Goal: Information Seeking & Learning: Learn about a topic

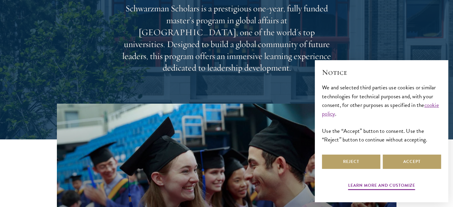
scroll to position [86, 0]
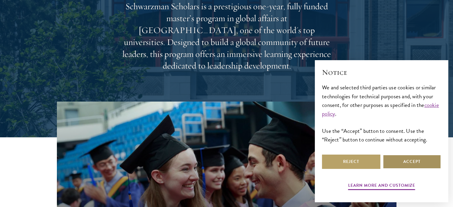
click at [404, 162] on button "Accept" at bounding box center [412, 162] width 58 height 14
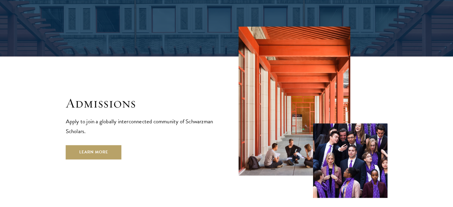
scroll to position [954, 0]
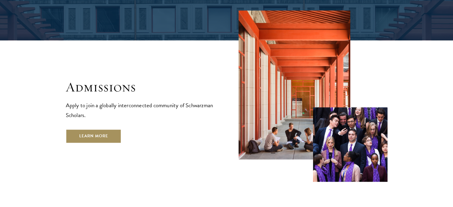
click at [96, 129] on link "Learn More" at bounding box center [94, 136] width 56 height 14
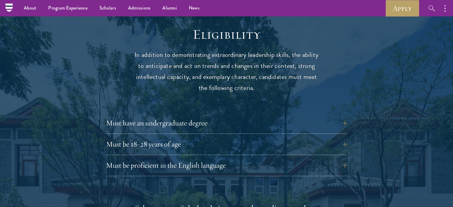
scroll to position [769, 0]
click at [184, 116] on button "Must have an undergraduate degree" at bounding box center [231, 123] width 241 height 14
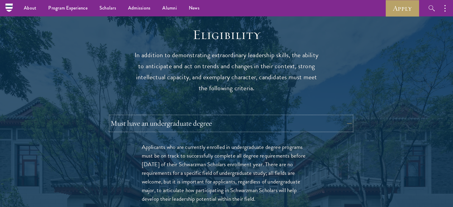
click at [184, 116] on button "Must have an undergraduate degree" at bounding box center [231, 123] width 241 height 14
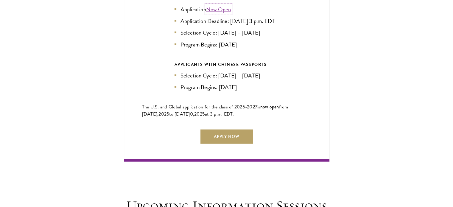
scroll to position [1385, 0]
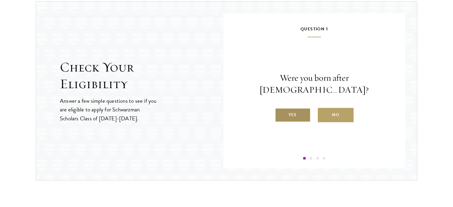
click at [285, 108] on label "Yes" at bounding box center [293, 115] width 36 height 14
click at [280, 108] on input "Yes" at bounding box center [277, 110] width 5 height 5
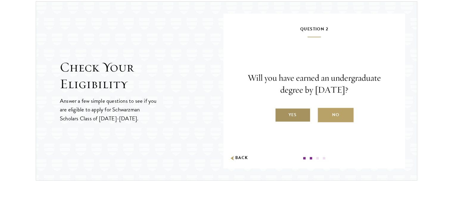
click at [288, 112] on label "Yes" at bounding box center [293, 115] width 36 height 14
click at [280, 112] on input "Yes" at bounding box center [277, 110] width 5 height 5
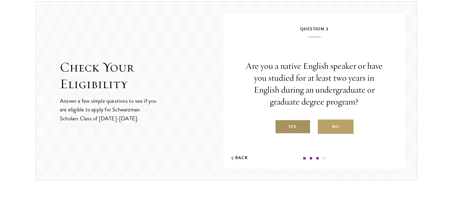
click at [288, 124] on label "Yes" at bounding box center [293, 126] width 36 height 14
click at [280, 124] on input "Yes" at bounding box center [277, 122] width 5 height 5
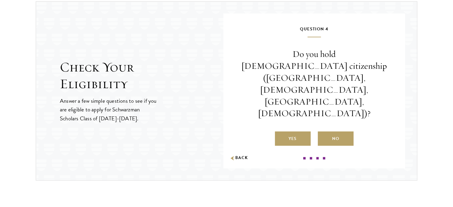
click at [335, 131] on label "No" at bounding box center [336, 138] width 36 height 14
click at [323, 132] on input "No" at bounding box center [320, 134] width 5 height 5
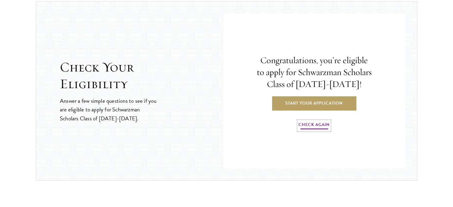
click at [302, 125] on link "Check Again" at bounding box center [314, 125] width 31 height 9
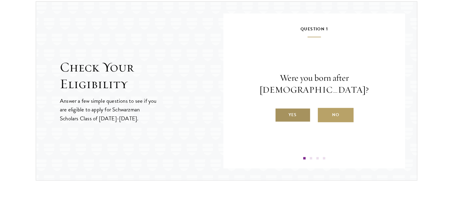
click at [295, 108] on label "Yes" at bounding box center [293, 115] width 36 height 14
click at [280, 108] on input "Yes" at bounding box center [277, 110] width 5 height 5
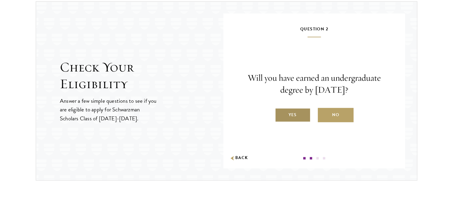
click at [292, 111] on label "Yes" at bounding box center [293, 115] width 36 height 14
click at [280, 111] on input "Yes" at bounding box center [277, 110] width 5 height 5
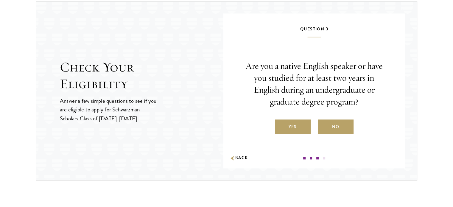
click at [324, 119] on label "No" at bounding box center [336, 126] width 36 height 14
click at [323, 120] on input "No" at bounding box center [320, 122] width 5 height 5
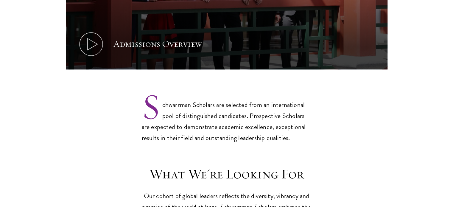
scroll to position [427, 0]
